Goal: Learn about a topic

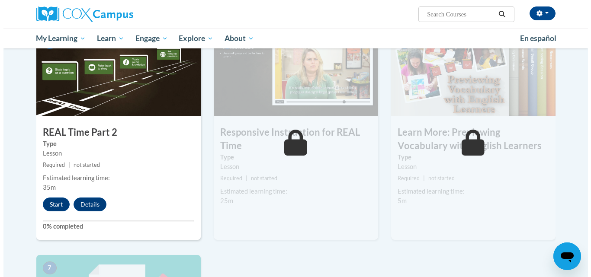
scroll to position [433, 0]
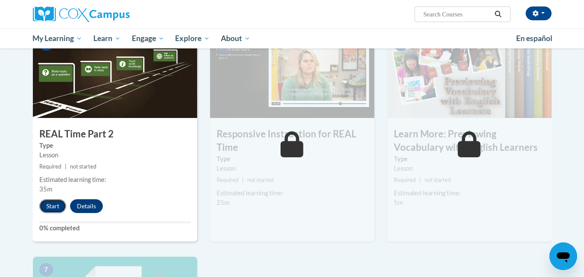
click at [46, 207] on button "Start" at bounding box center [52, 206] width 27 height 14
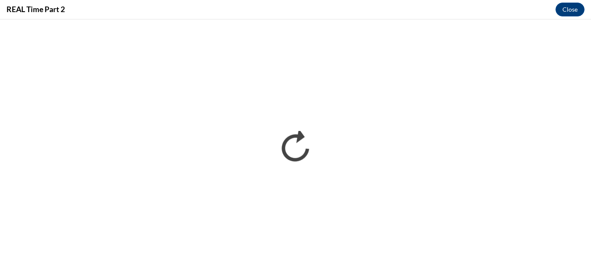
scroll to position [0, 0]
